Goal: Task Accomplishment & Management: Complete application form

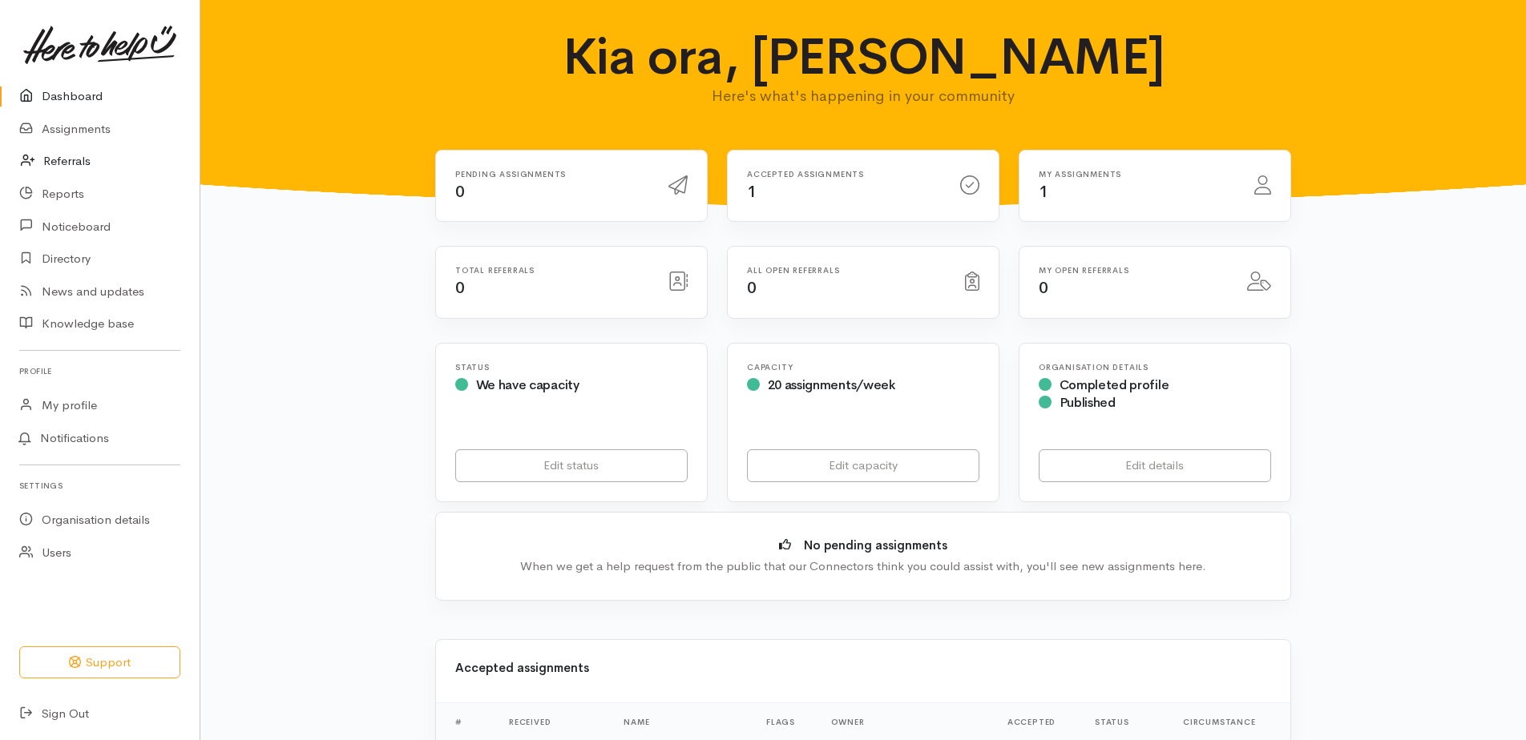
click at [58, 157] on link "Referrals" at bounding box center [100, 161] width 200 height 33
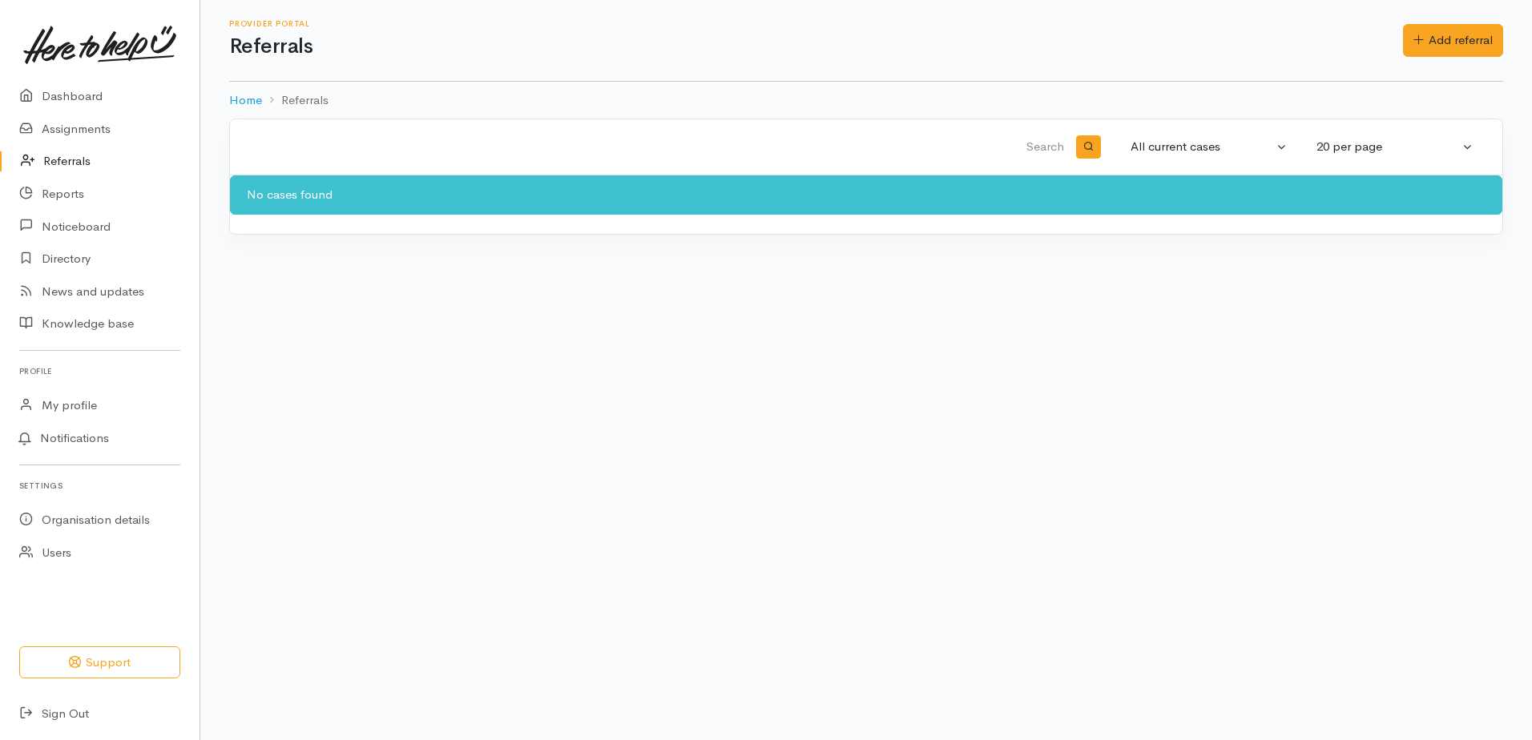
click at [58, 159] on link "Referrals" at bounding box center [100, 161] width 200 height 33
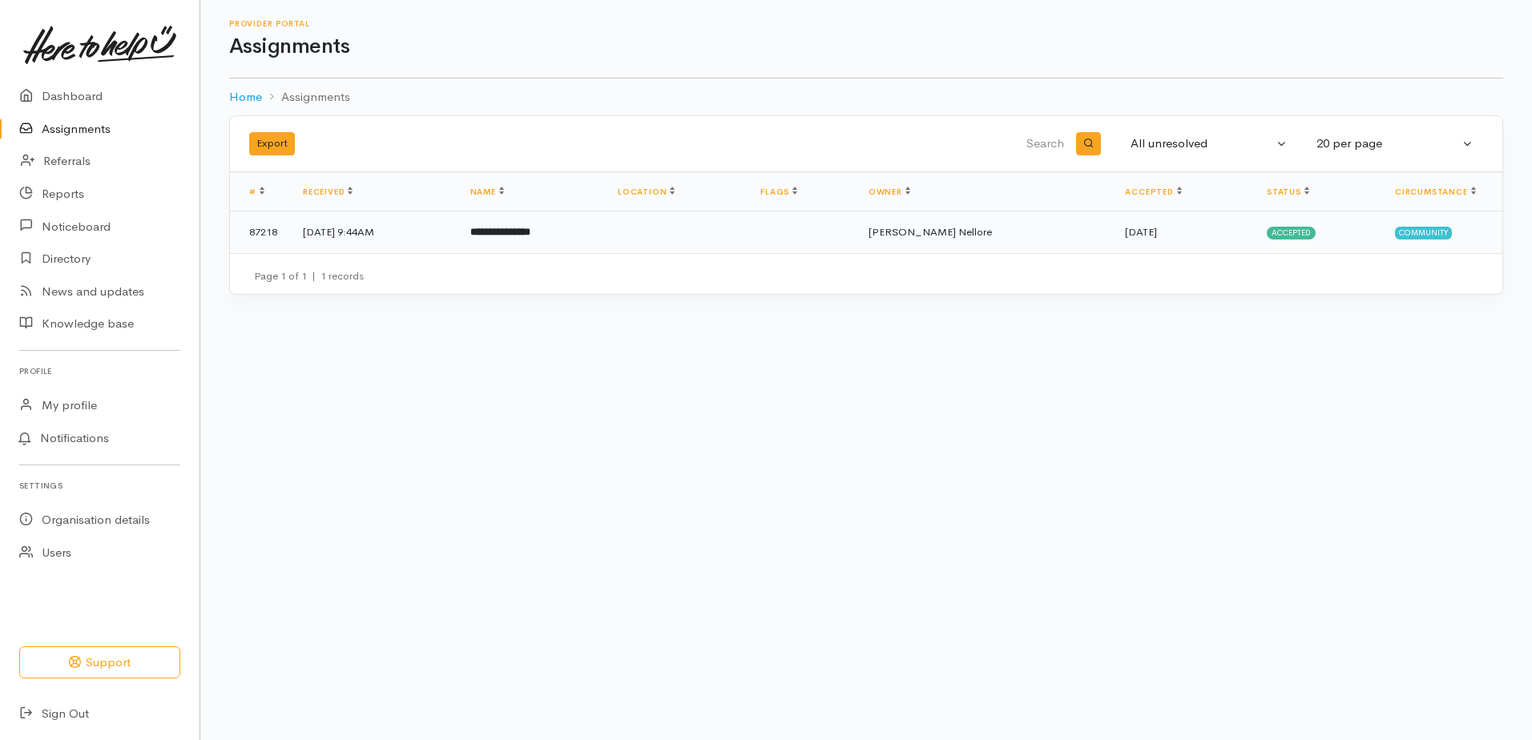
click at [457, 251] on td "4 Aug 2025, 9:44AM" at bounding box center [373, 233] width 167 height 42
click at [458, 235] on td "[DATE] 9:44AM" at bounding box center [373, 233] width 167 height 42
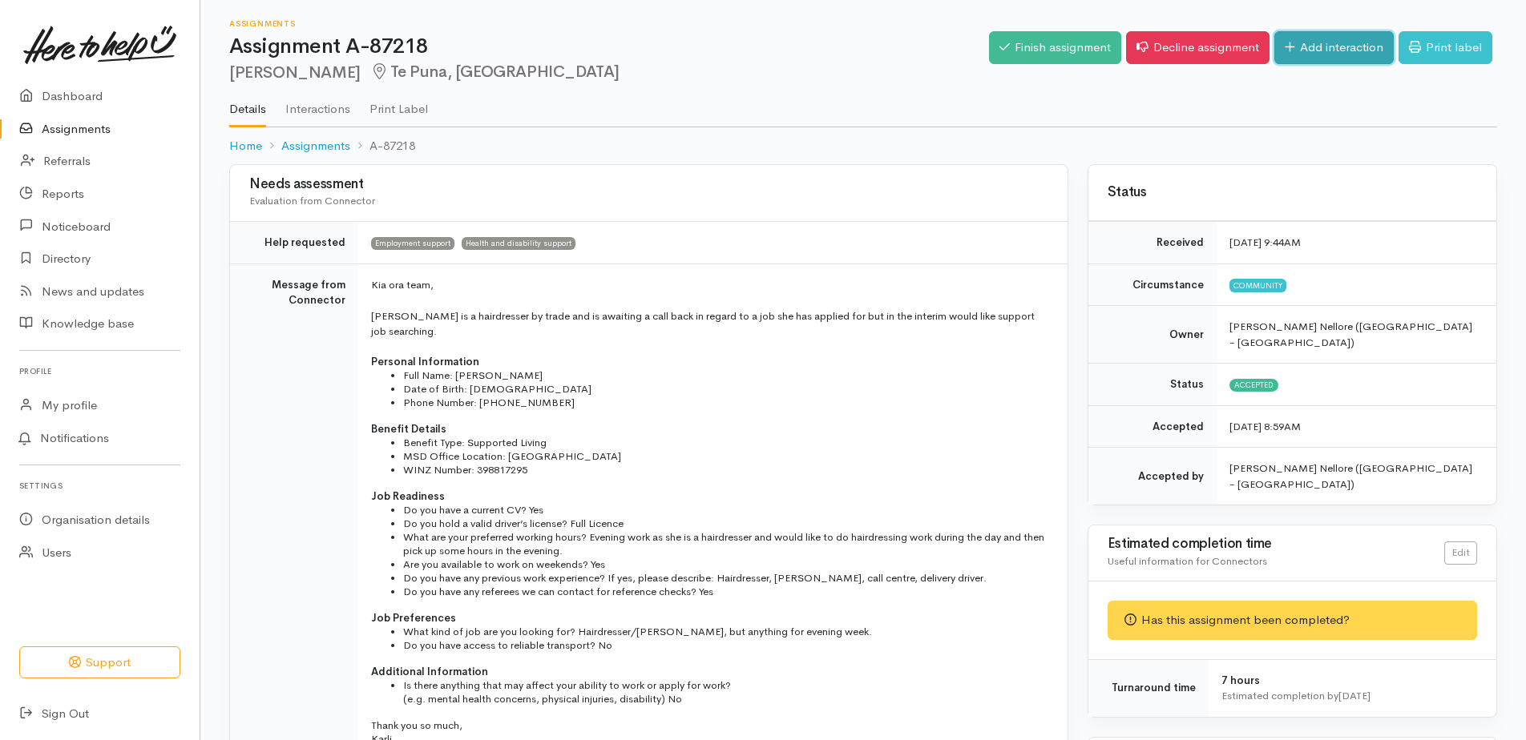
click at [1333, 52] on link "Add interaction" at bounding box center [1333, 47] width 119 height 33
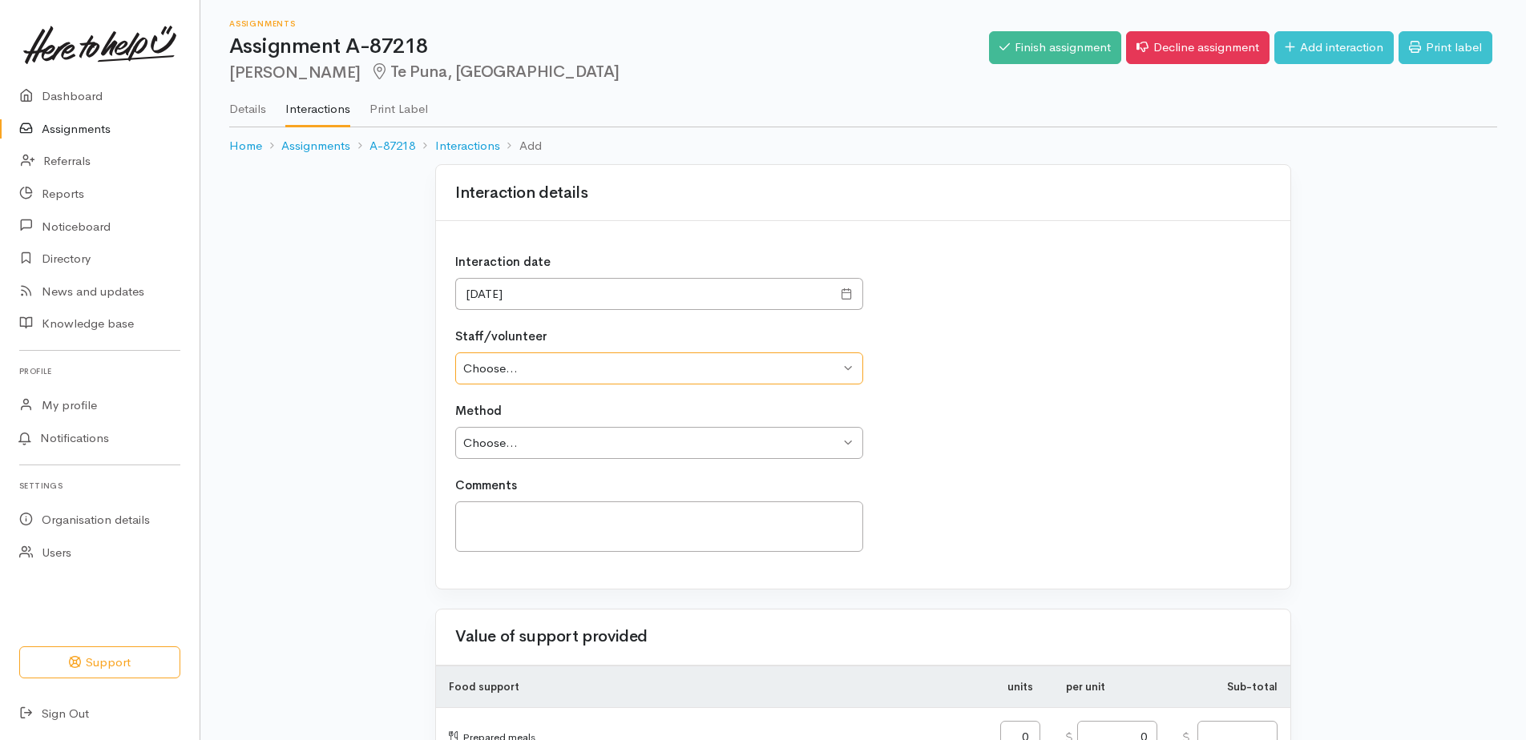
click at [606, 369] on select "Choose... [PERSON_NAME] Nellore" at bounding box center [659, 369] width 408 height 33
click at [455, 353] on select "Choose... [PERSON_NAME] Nellore" at bounding box center [659, 369] width 408 height 33
click at [586, 351] on div "Staff/volunteer Choose... Apoorva Nellore" at bounding box center [659, 356] width 408 height 57
click at [571, 359] on select "Choose... Apoorva Nellore" at bounding box center [659, 369] width 408 height 33
select select "2309"
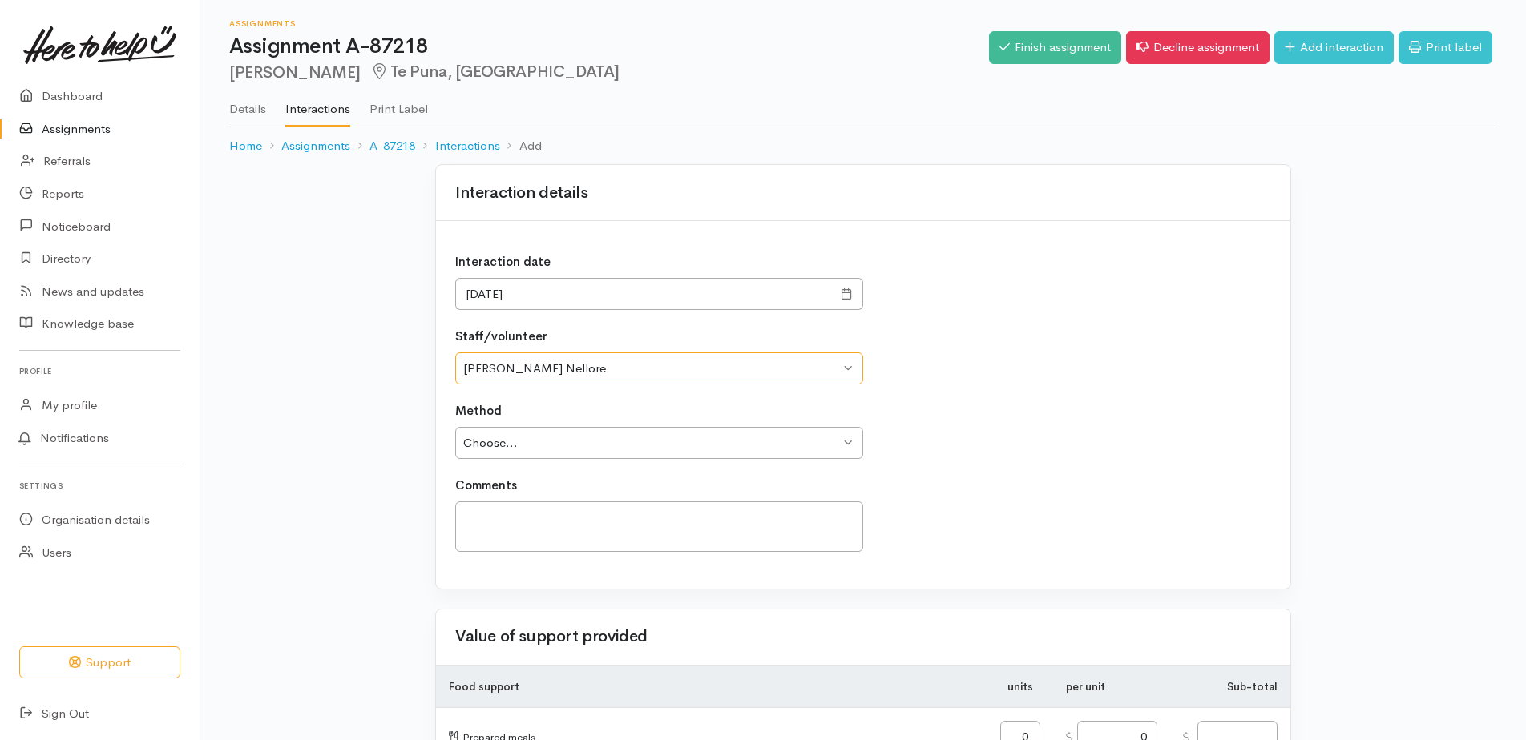
click at [455, 353] on select "Choose... Apoorva Nellore" at bounding box center [659, 369] width 408 height 33
click at [567, 450] on select "Choose... Phone Visit Other" at bounding box center [659, 443] width 408 height 33
select select "1"
click at [455, 427] on select "Choose... Phone Visit Other" at bounding box center [659, 443] width 408 height 33
click at [539, 513] on textarea at bounding box center [659, 527] width 408 height 50
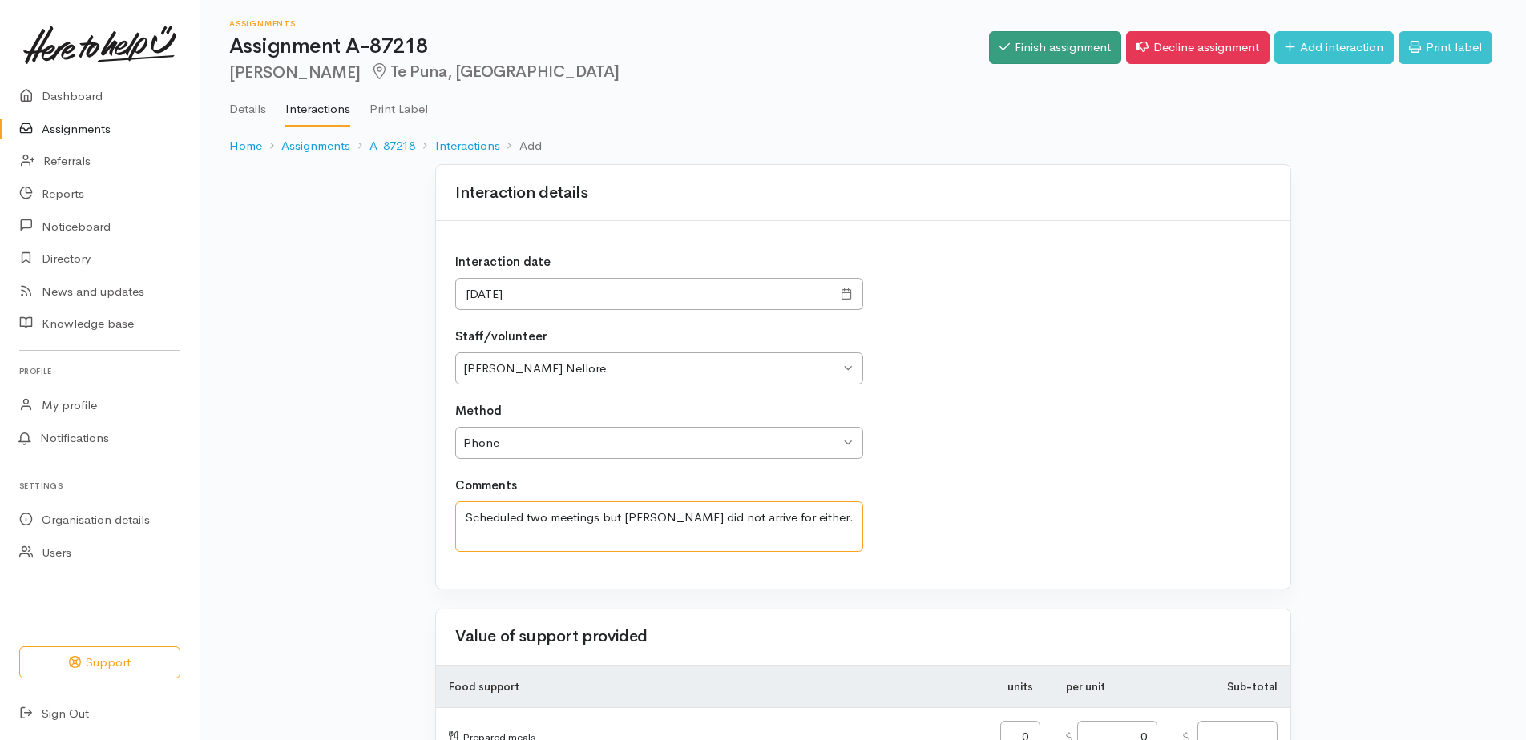
type textarea "Scheduled two meetings but Danielle did not arrive for either."
click at [1034, 51] on link "Finish assignment" at bounding box center [1055, 47] width 132 height 33
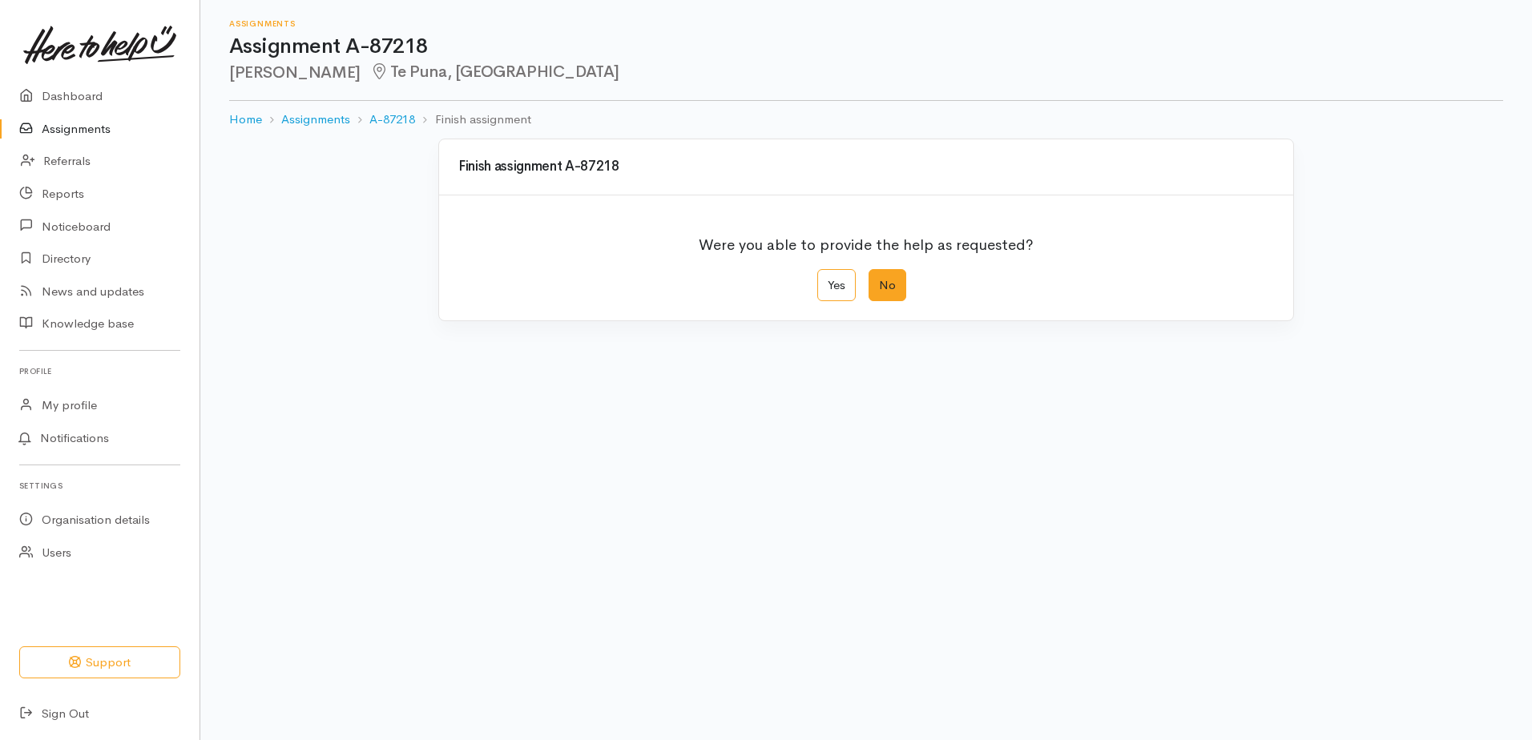
click at [888, 284] on label "No" at bounding box center [888, 285] width 38 height 33
click at [879, 280] on input "No" at bounding box center [874, 274] width 10 height 10
radio input "true"
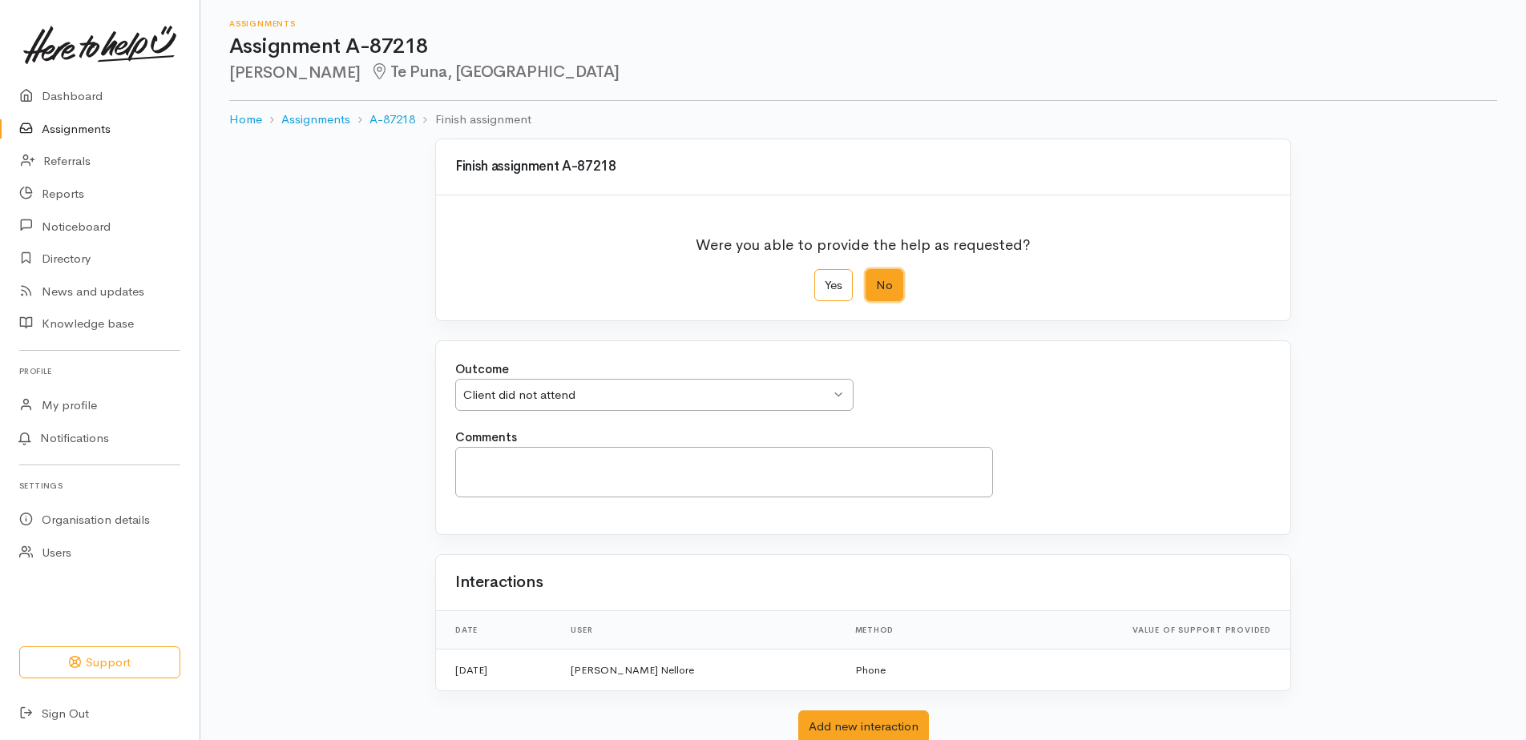
click at [623, 409] on div "Client did not attend Client did not attend" at bounding box center [654, 395] width 398 height 33
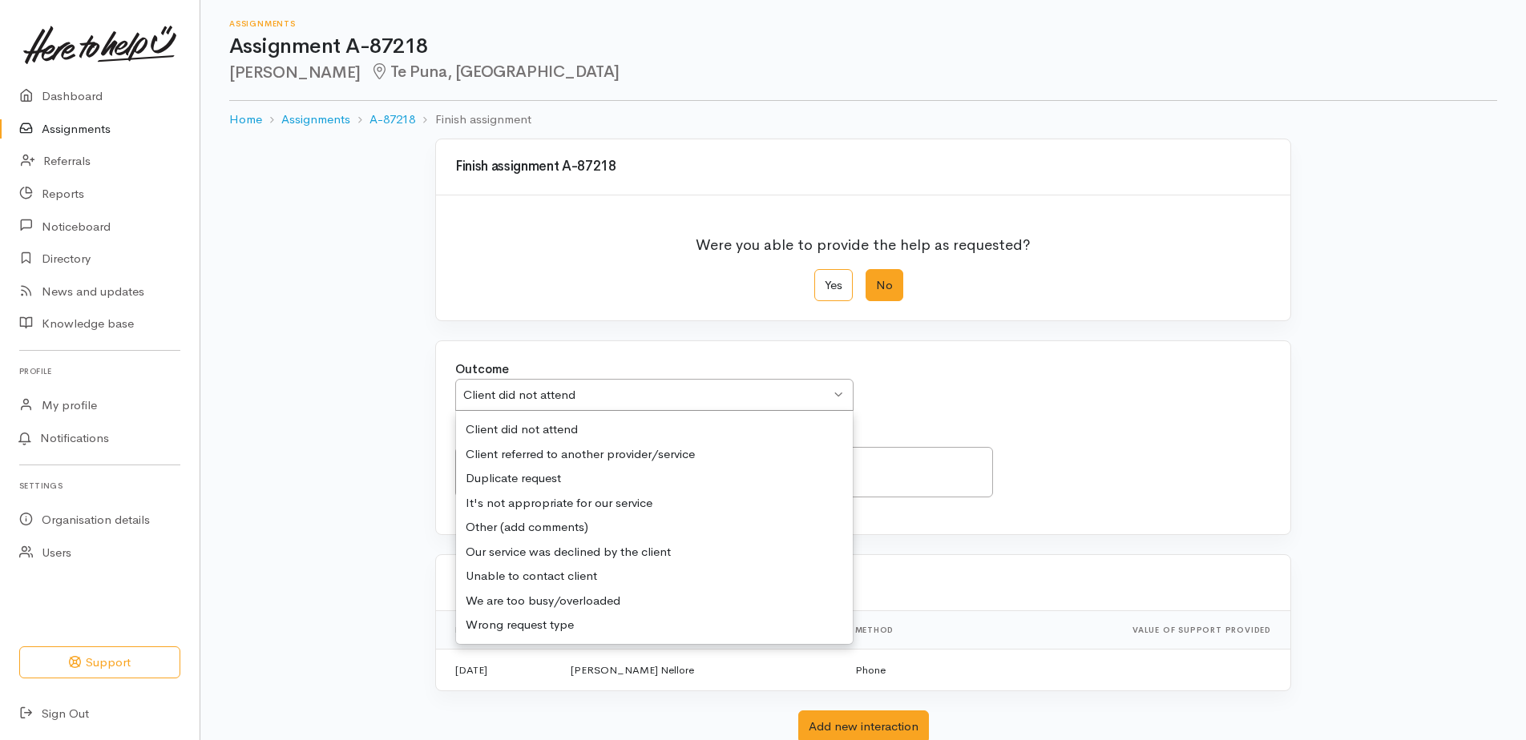
click at [617, 427] on div "Outcome Client did not attend Client did not attend Client did not attend Clien…" at bounding box center [863, 395] width 835 height 68
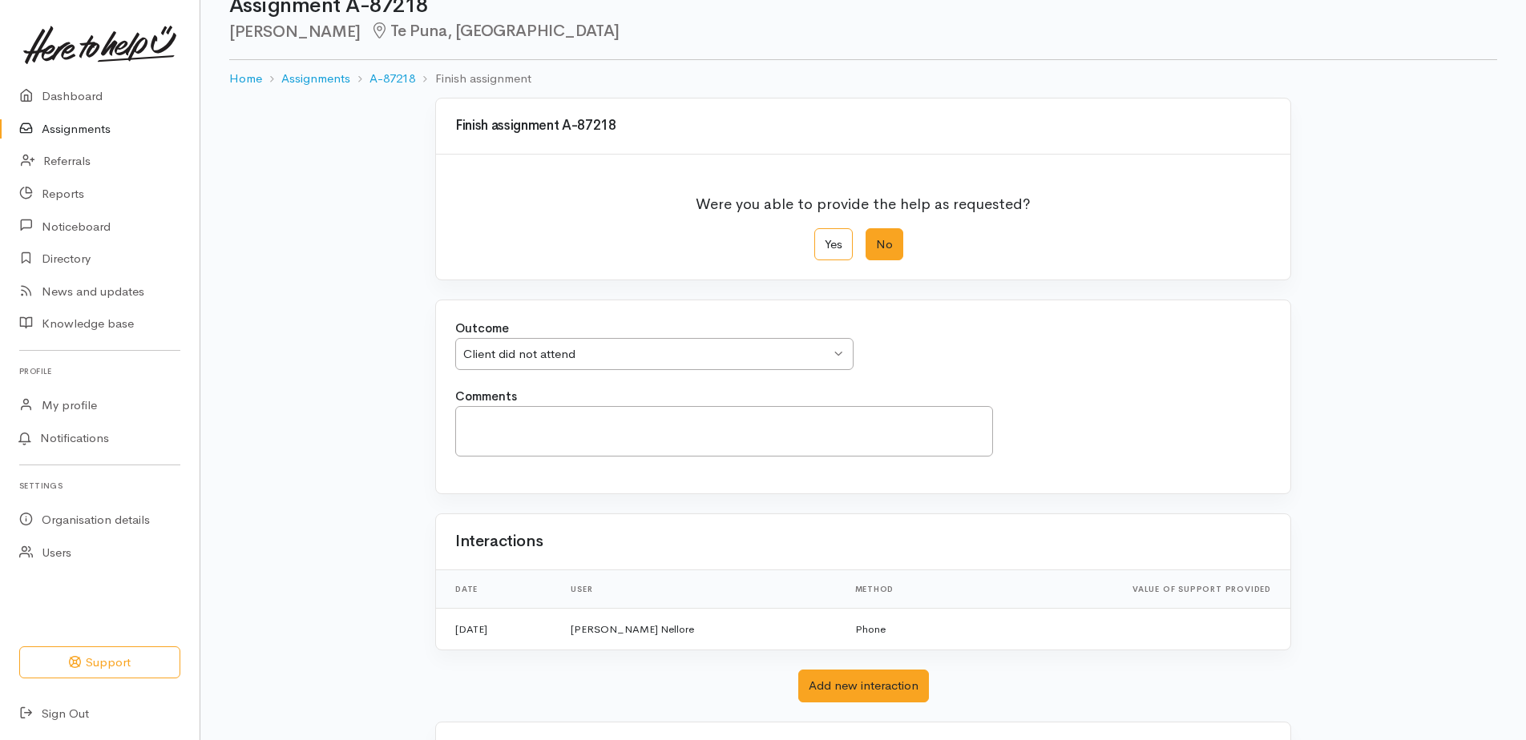
scroll to position [114, 0]
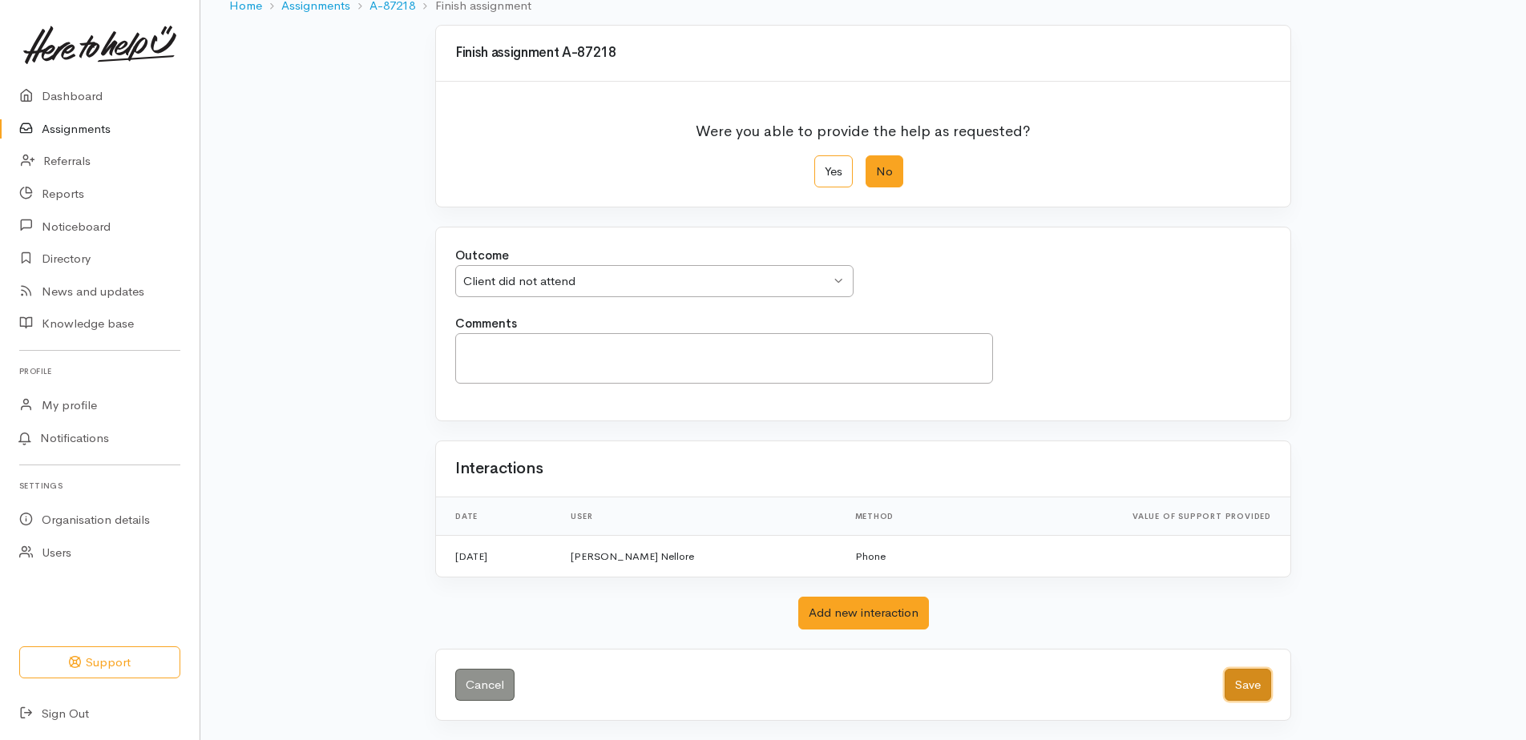
click at [1260, 700] on button "Save" at bounding box center [1247, 685] width 46 height 33
